Goal: Find specific page/section: Find specific page/section

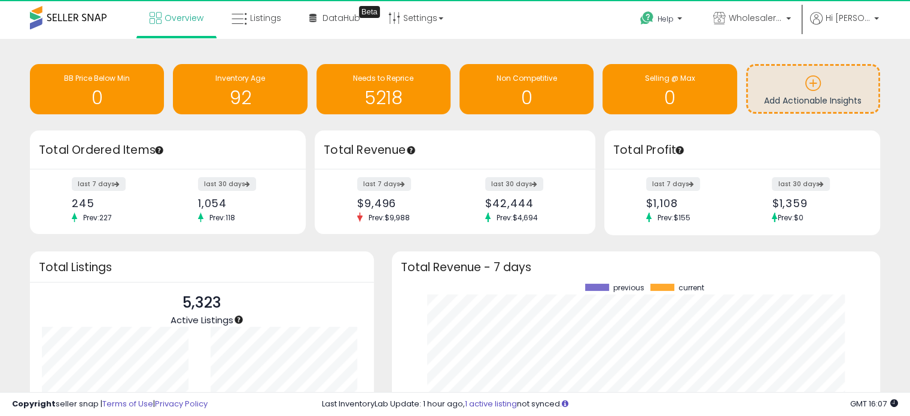
scroll to position [166, 464]
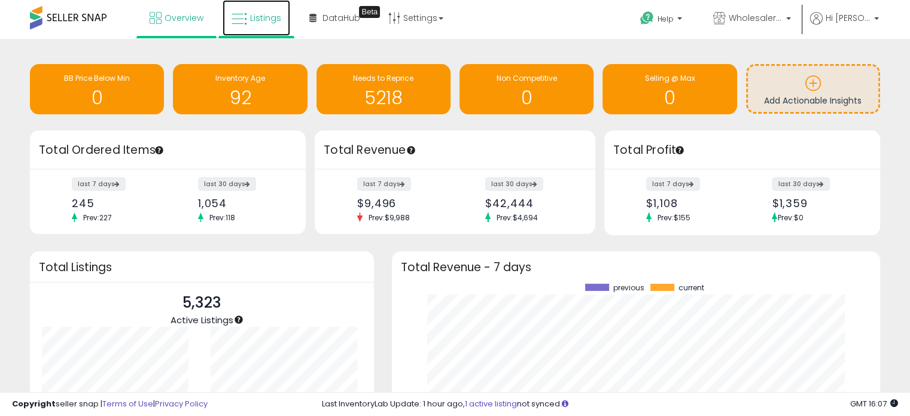
click at [278, 23] on span "Listings" at bounding box center [265, 18] width 31 height 12
click at [406, 17] on link "Settings" at bounding box center [415, 18] width 73 height 36
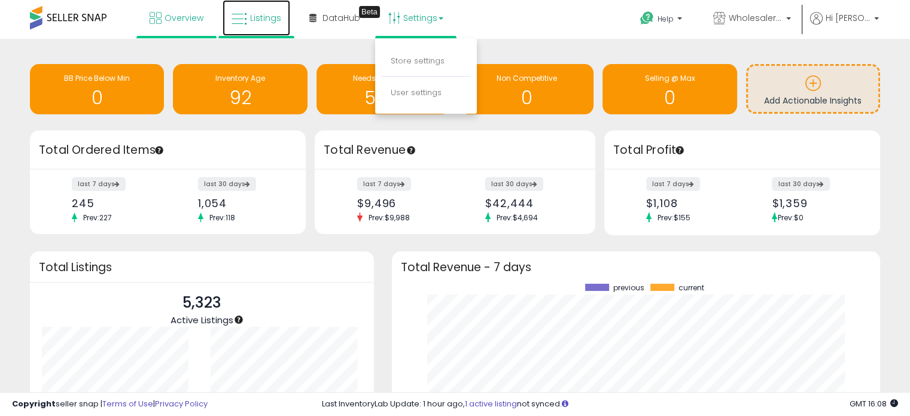
click at [240, 25] on icon at bounding box center [240, 19] width 16 height 16
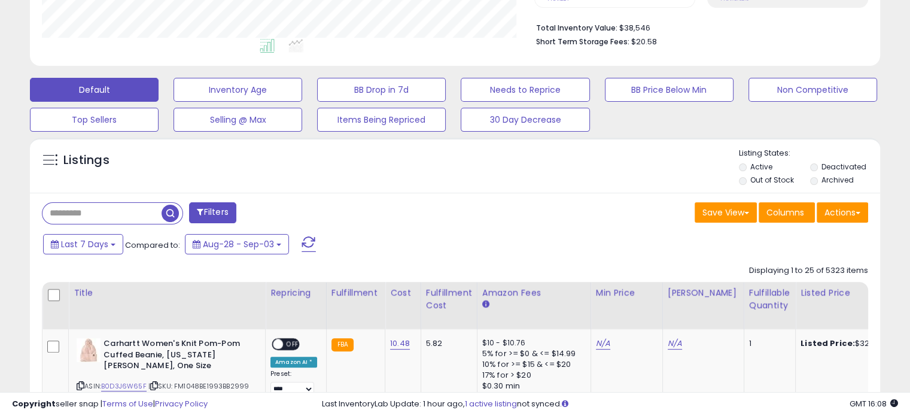
scroll to position [245, 492]
